Goal: Task Accomplishment & Management: Complete application form

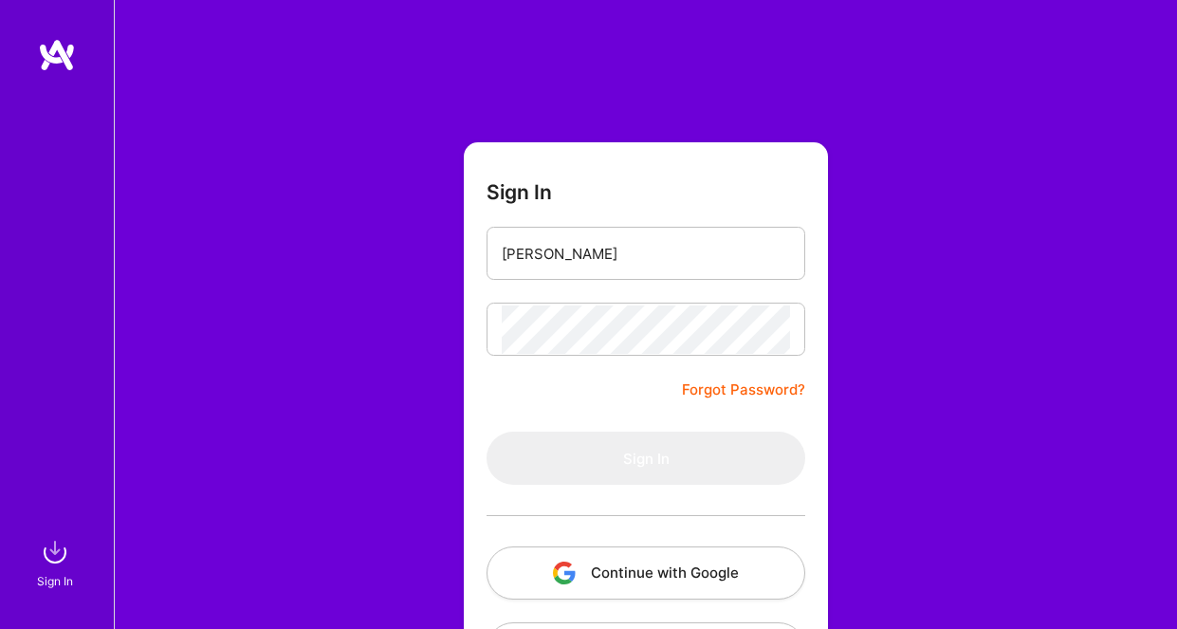
type input "[PERSON_NAME][EMAIL_ADDRESS][DOMAIN_NAME]"
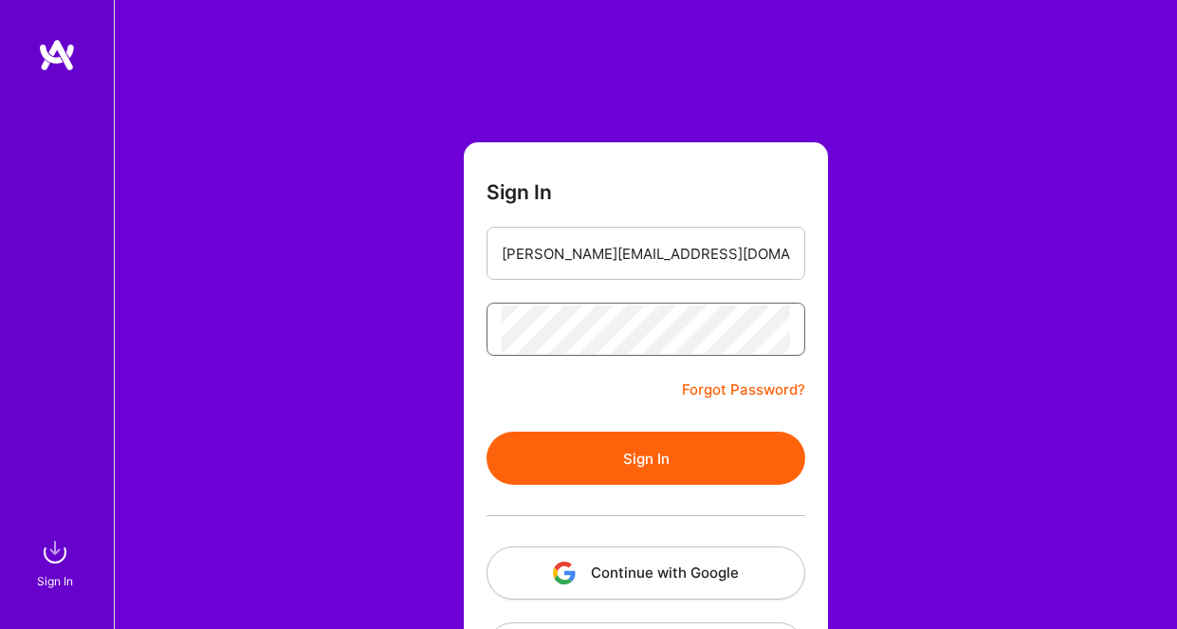
click at [487, 432] on button "Sign In" at bounding box center [646, 458] width 319 height 53
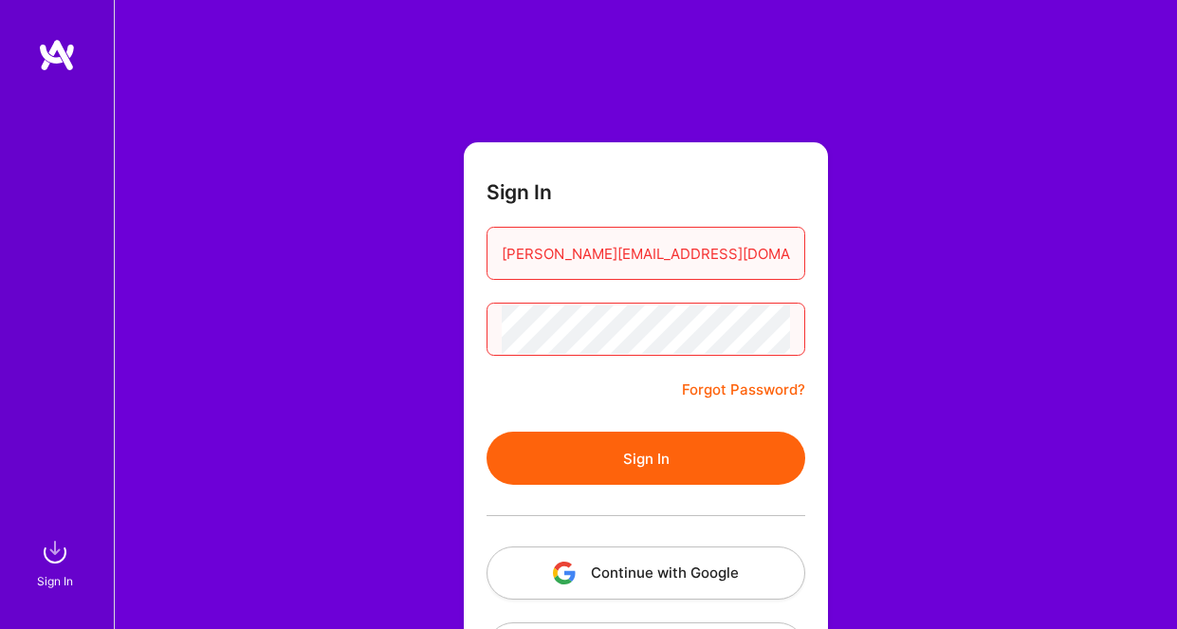
click at [697, 468] on button "Sign In" at bounding box center [646, 458] width 319 height 53
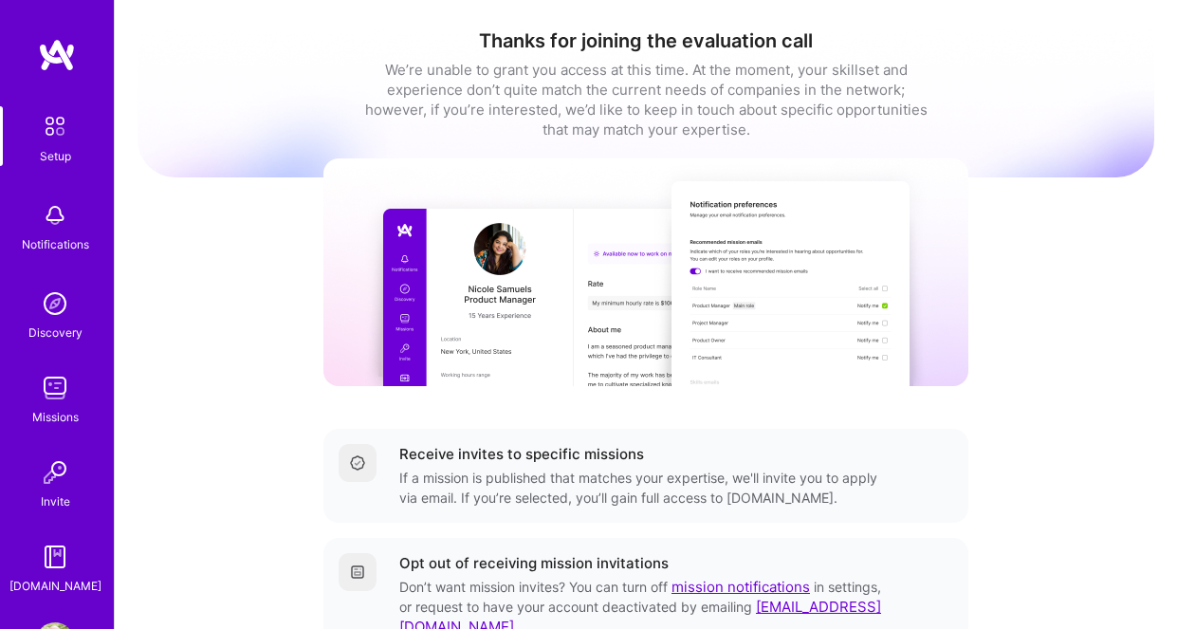
click at [52, 394] on img at bounding box center [55, 388] width 38 height 38
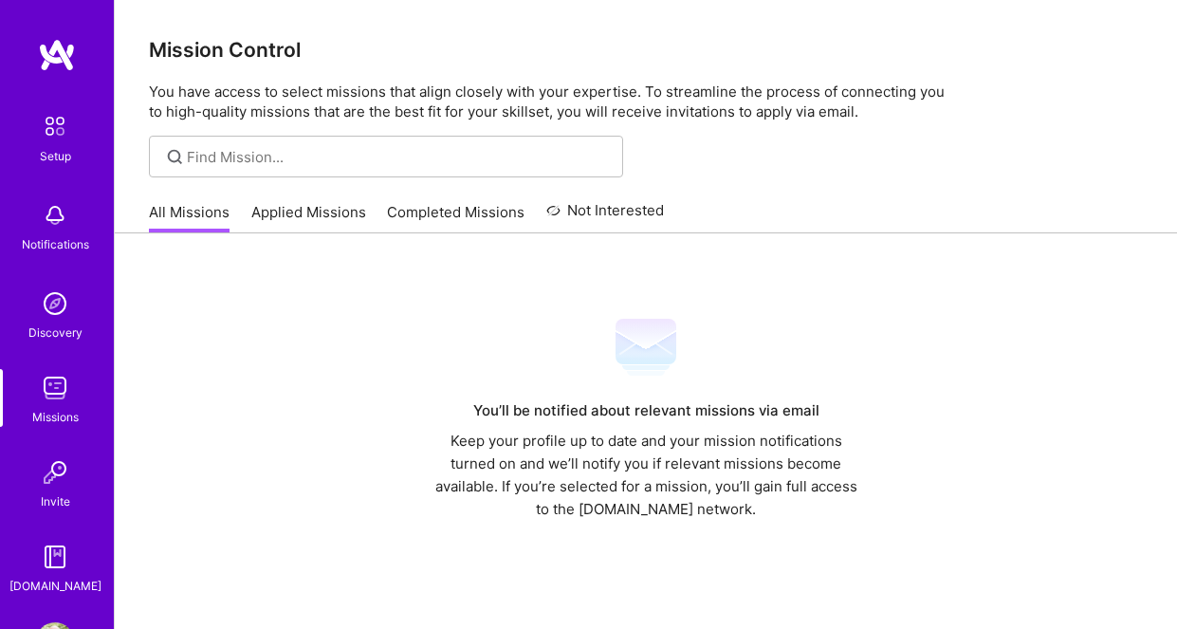
scroll to position [69, 0]
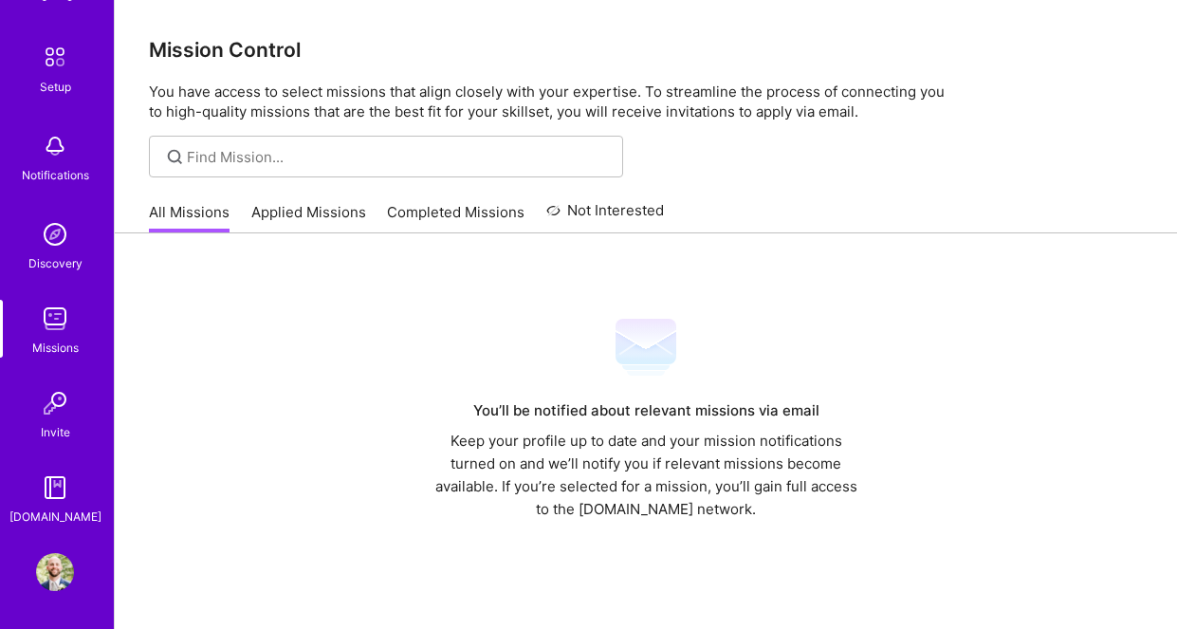
click at [49, 157] on img at bounding box center [55, 146] width 38 height 38
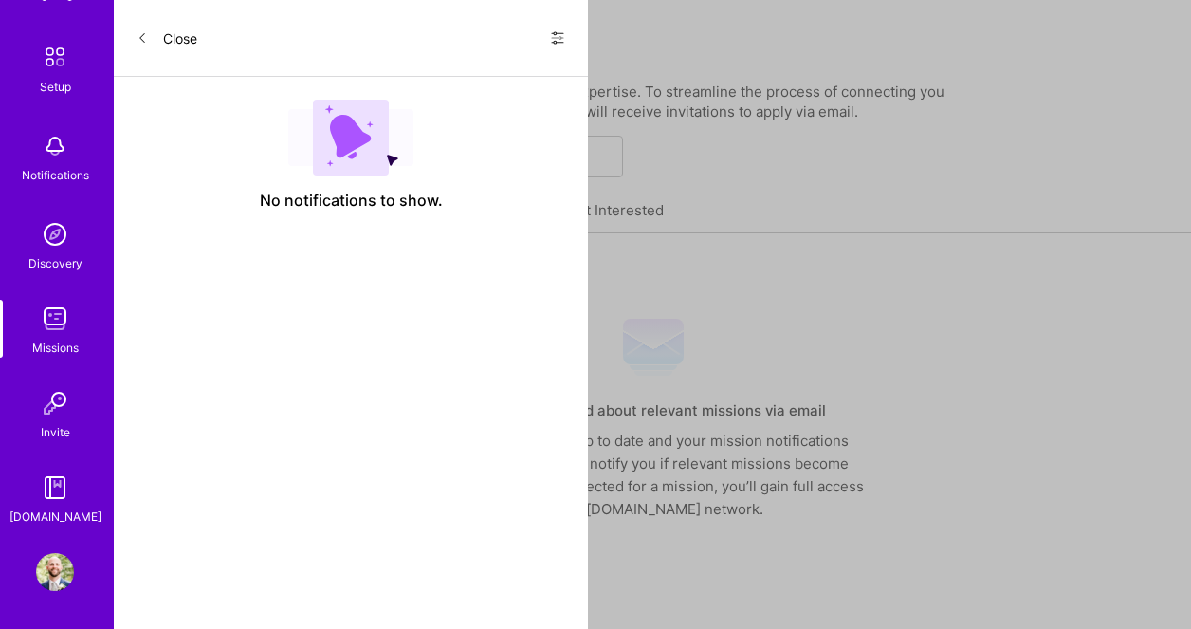
click at [163, 33] on button "Close" at bounding box center [167, 38] width 61 height 30
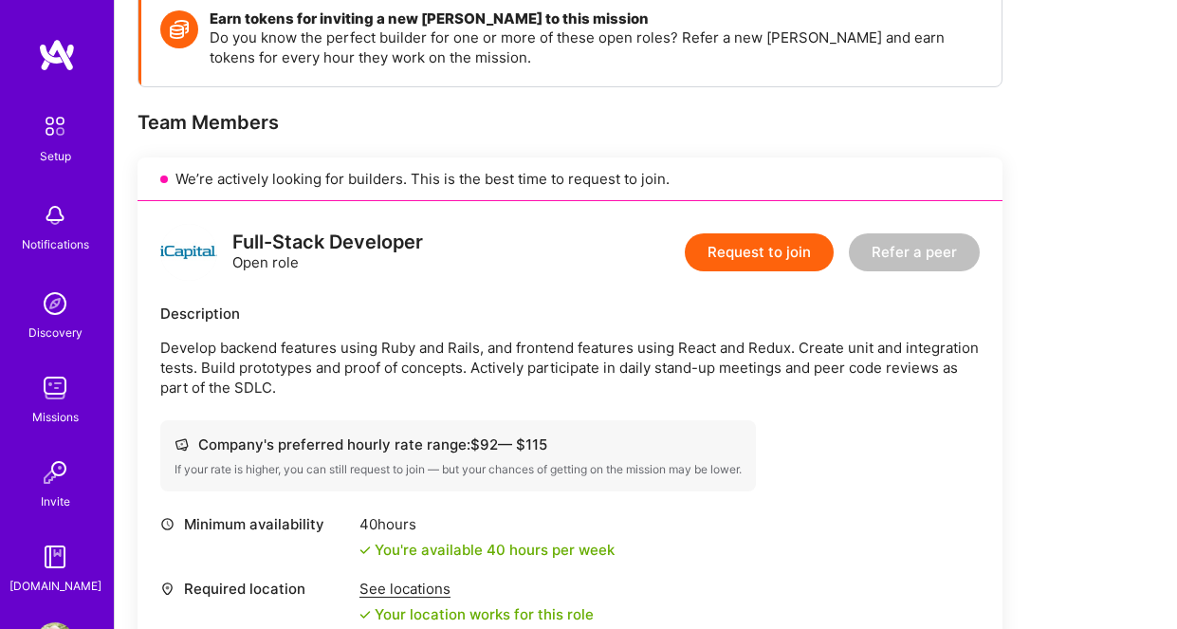
scroll to position [378, 0]
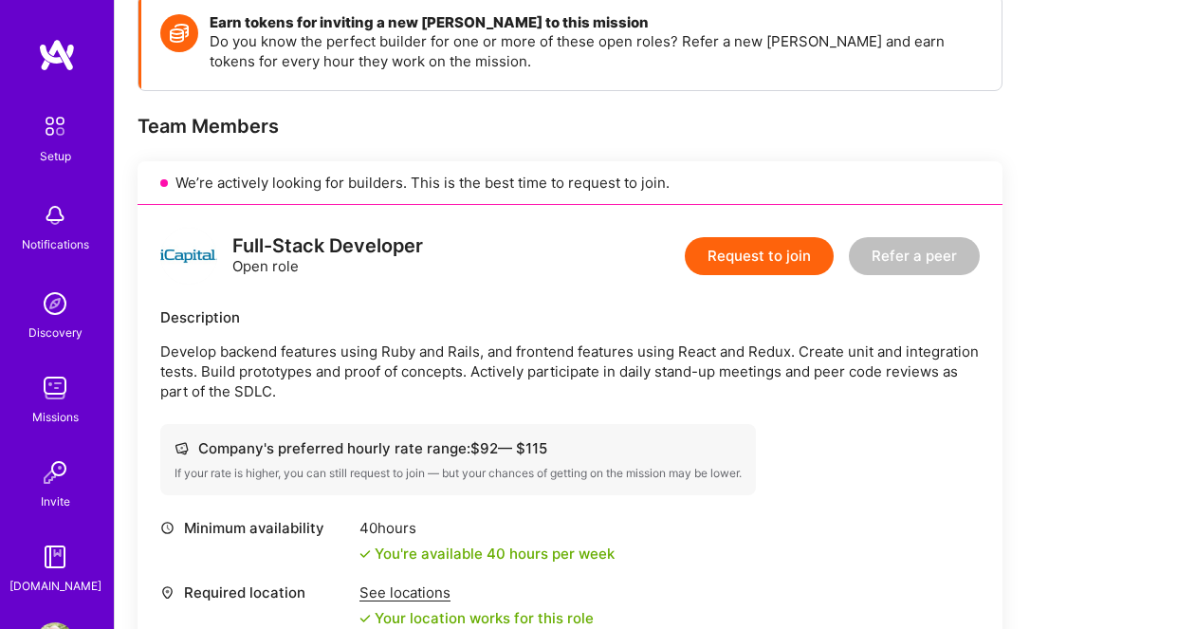
click at [753, 254] on button "Request to join" at bounding box center [759, 256] width 149 height 38
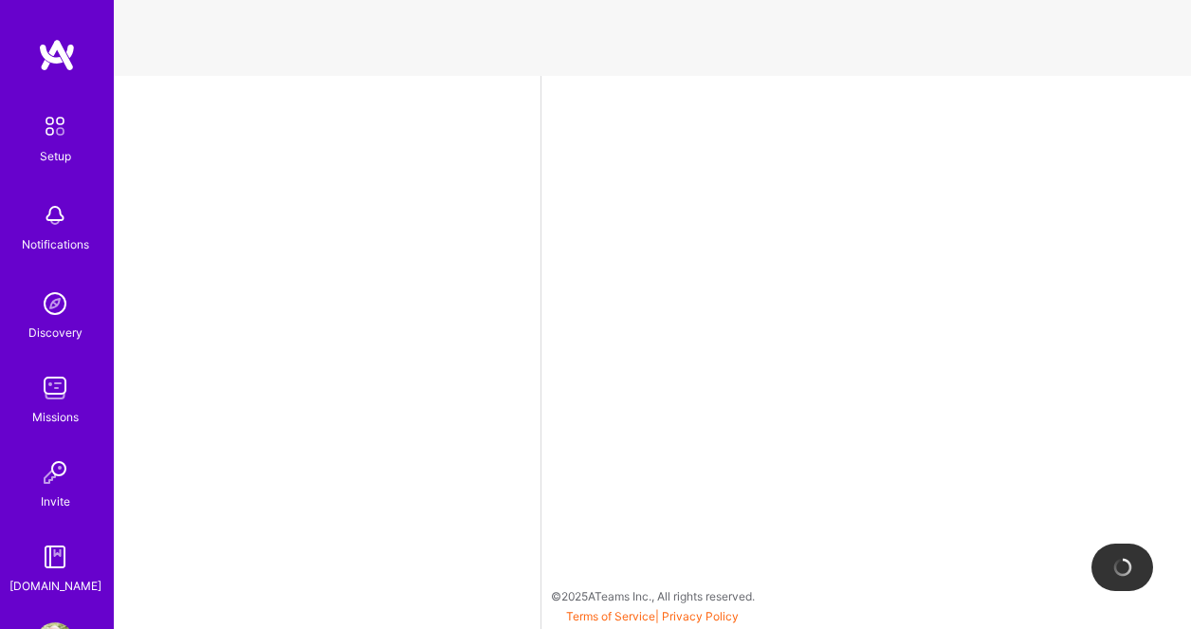
select select "US"
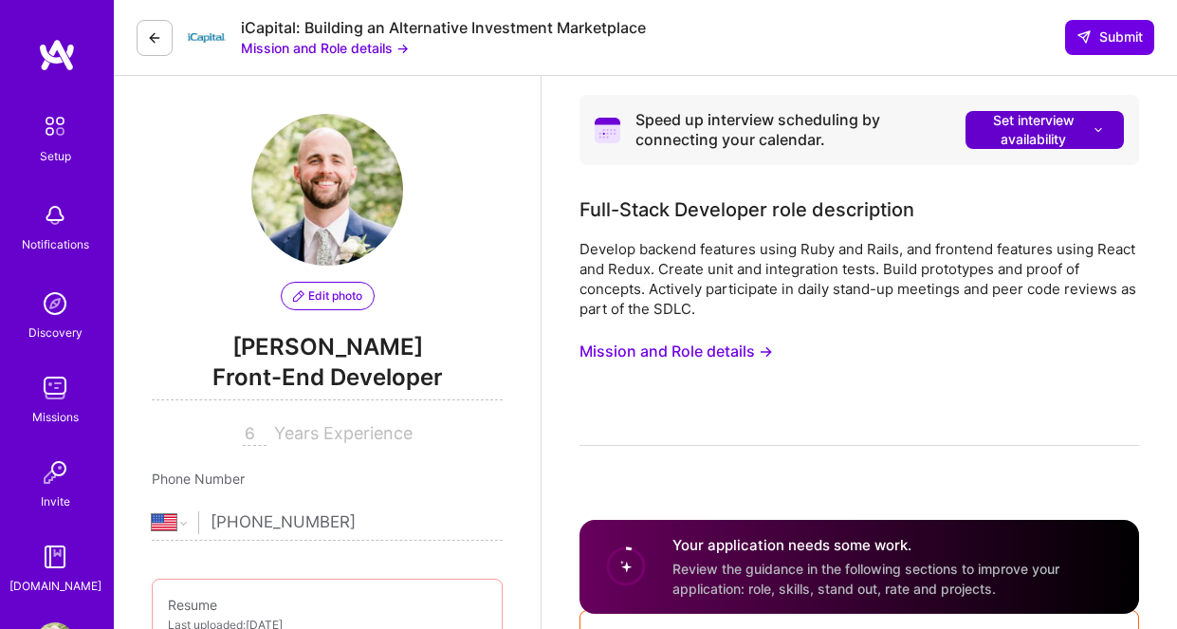
click at [998, 132] on span "Set interview availability" at bounding box center [1044, 130] width 120 height 38
click at [786, 244] on div "Develop backend features using Ruby and Rails, and frontend features using Reac…" at bounding box center [859, 279] width 560 height 80
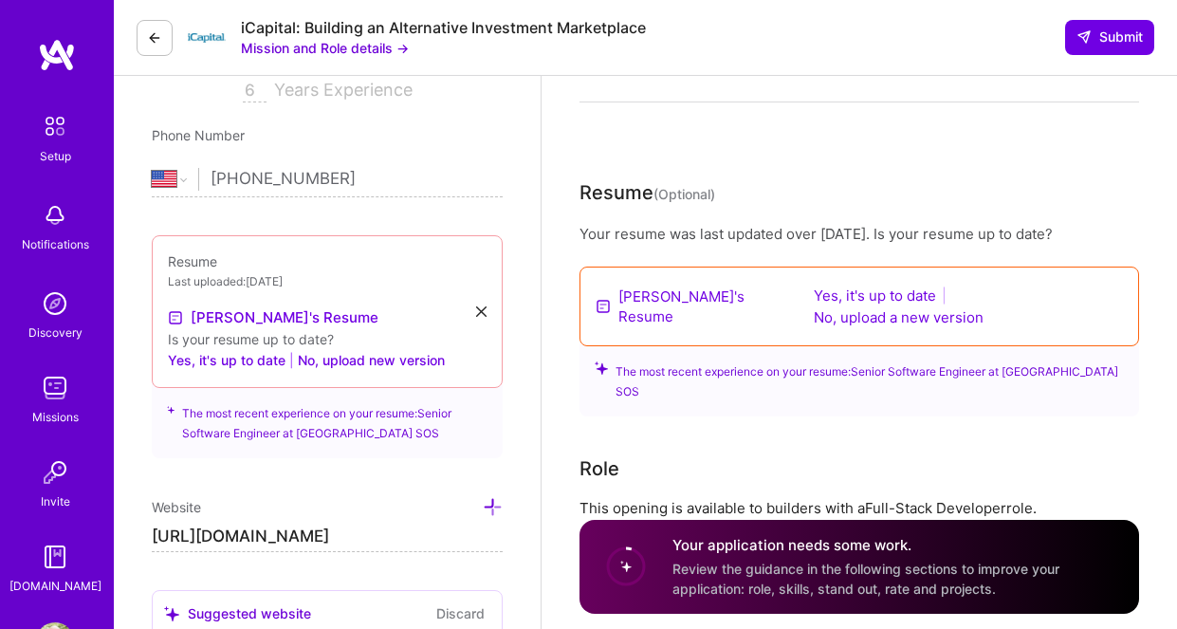
scroll to position [330, 0]
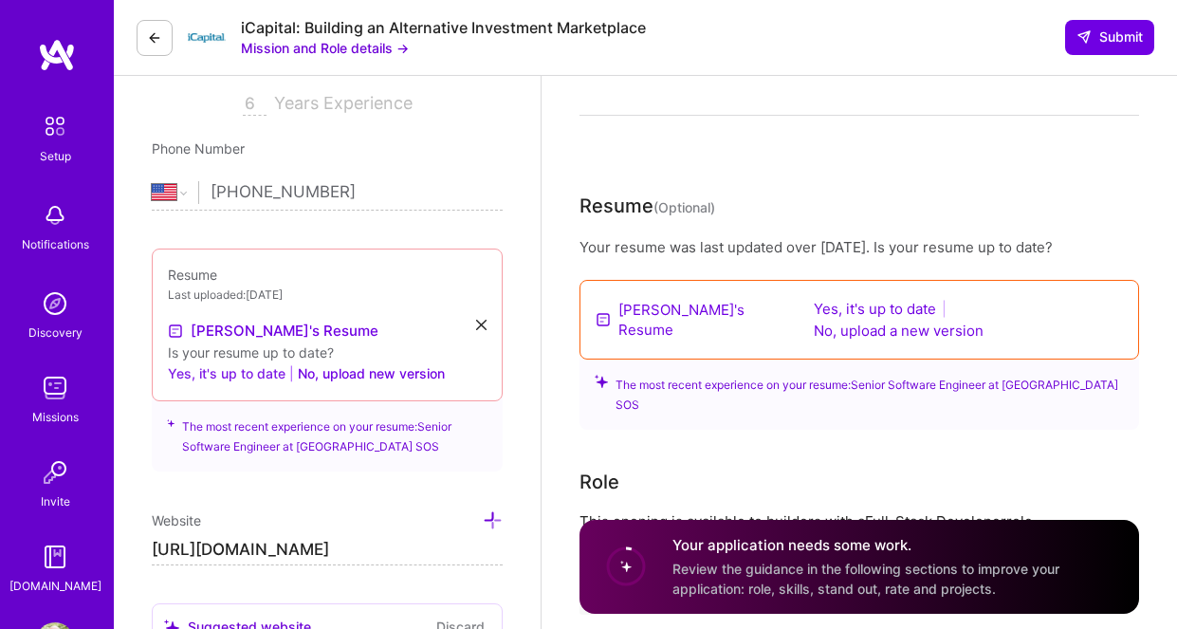
click at [247, 378] on button "Yes, it's up to date" at bounding box center [227, 373] width 118 height 23
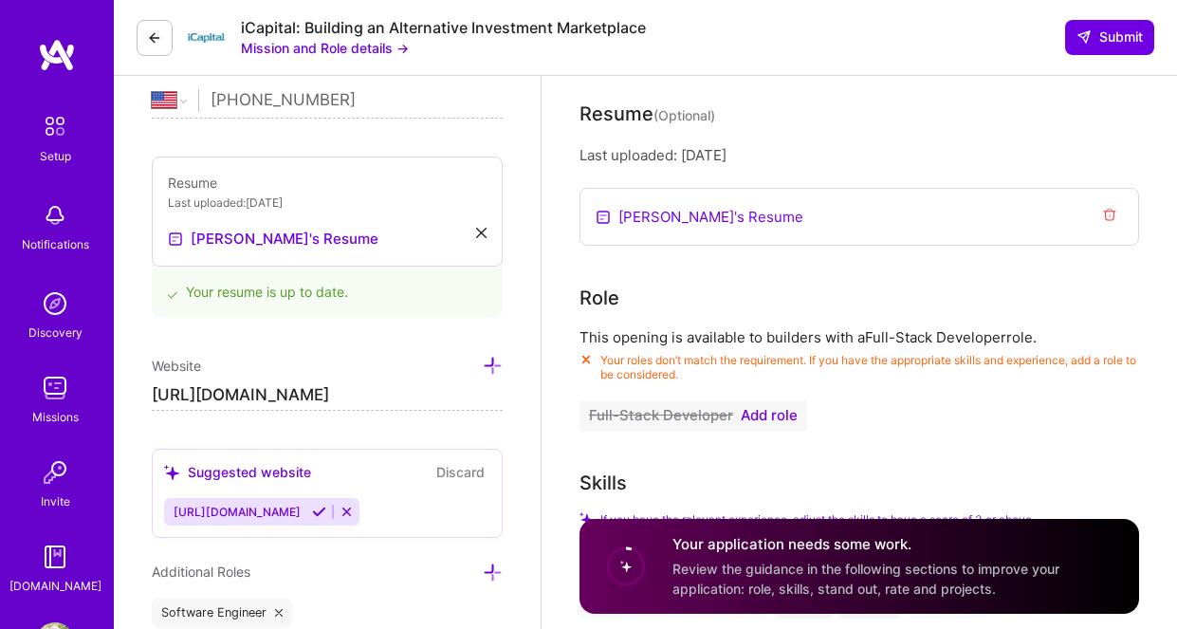
scroll to position [419, 0]
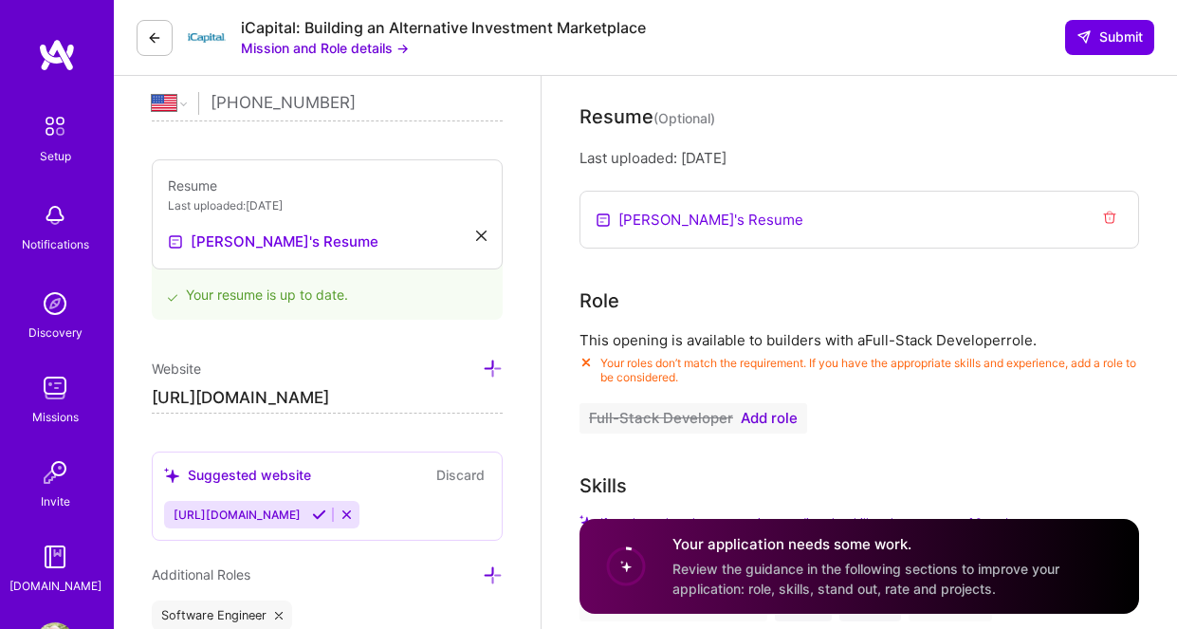
click at [775, 416] on span "Add role" at bounding box center [769, 418] width 57 height 15
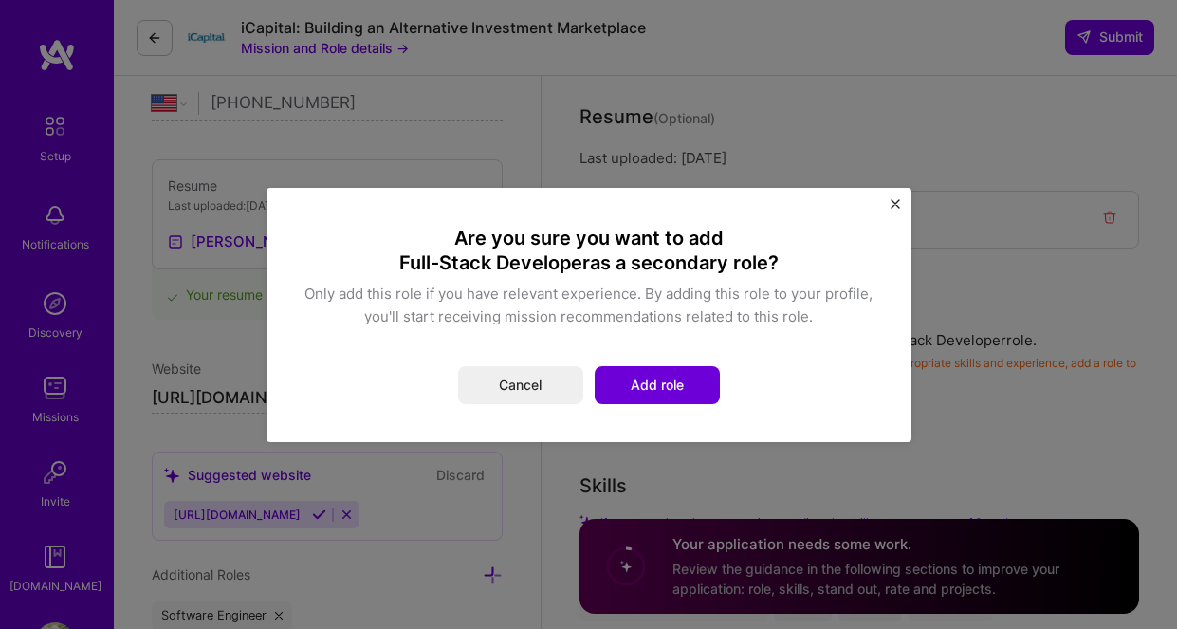
click at [893, 202] on img "Close" at bounding box center [895, 203] width 9 height 9
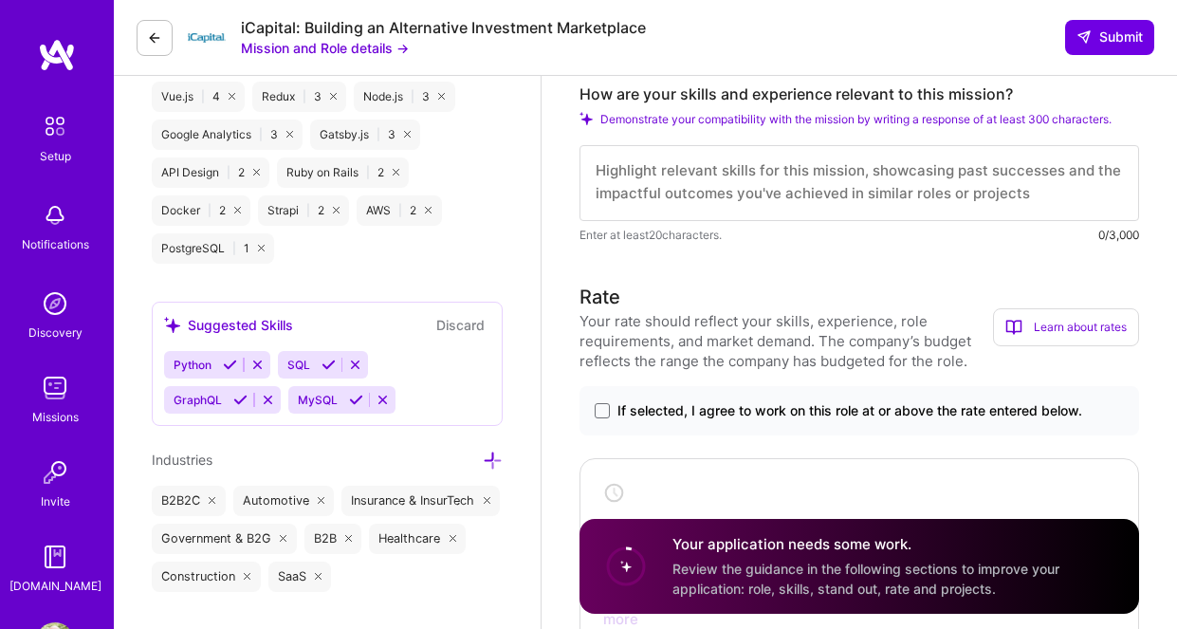
scroll to position [0, 0]
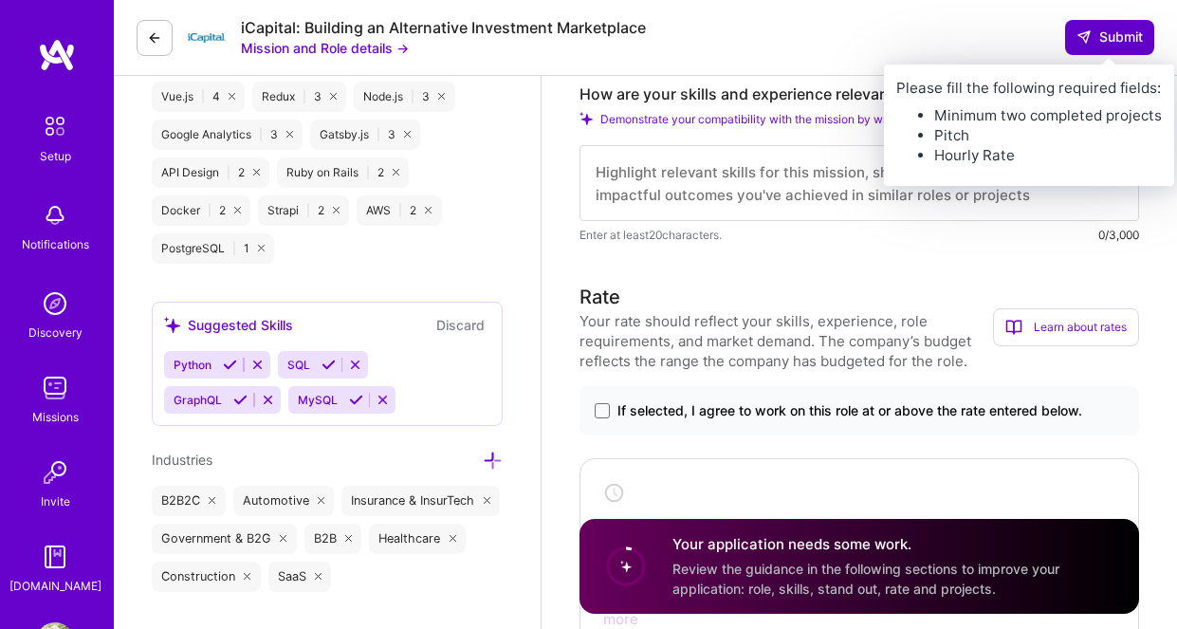
click at [1087, 38] on icon at bounding box center [1083, 36] width 15 height 15
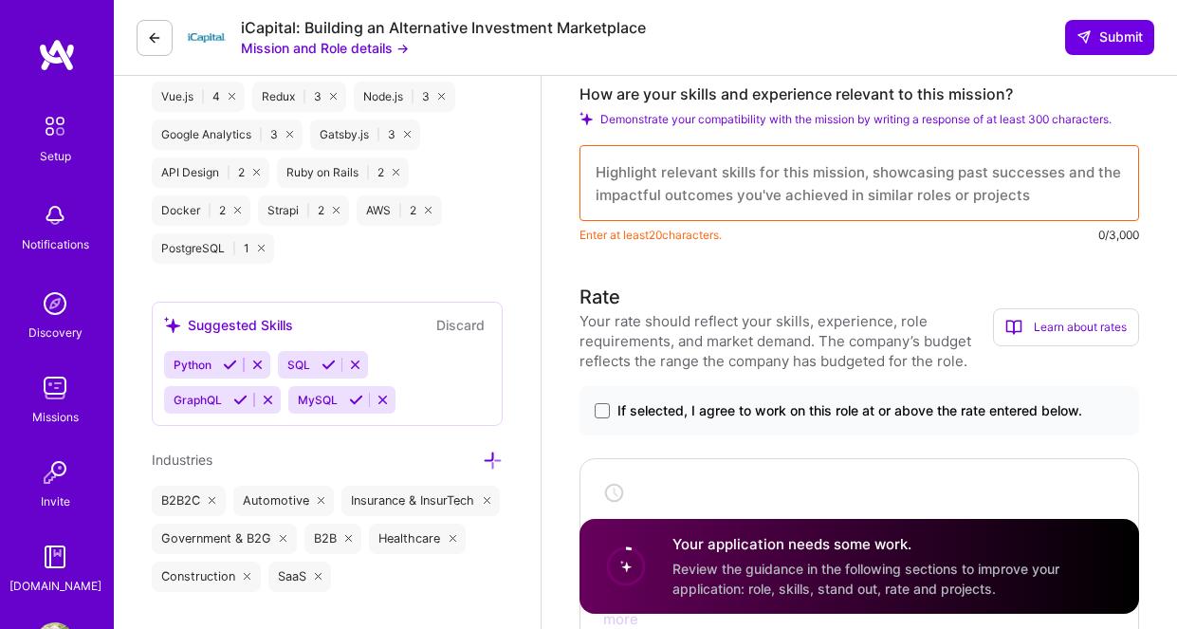
click at [814, 184] on textarea at bounding box center [859, 183] width 560 height 76
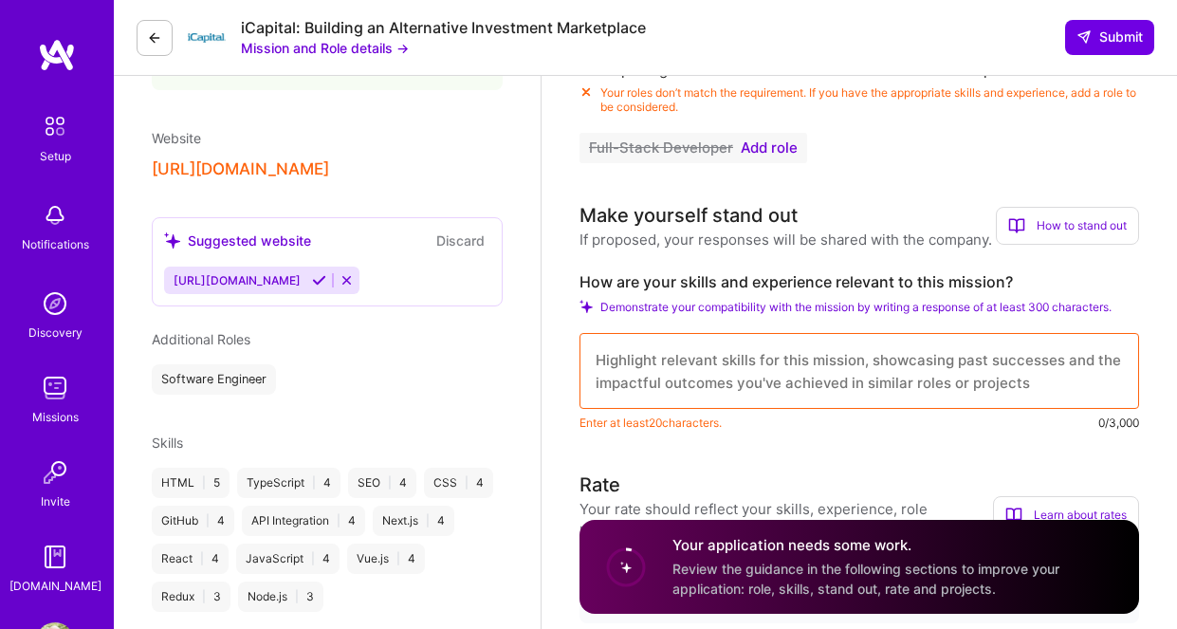
scroll to position [592, 0]
